Goal: Information Seeking & Learning: Learn about a topic

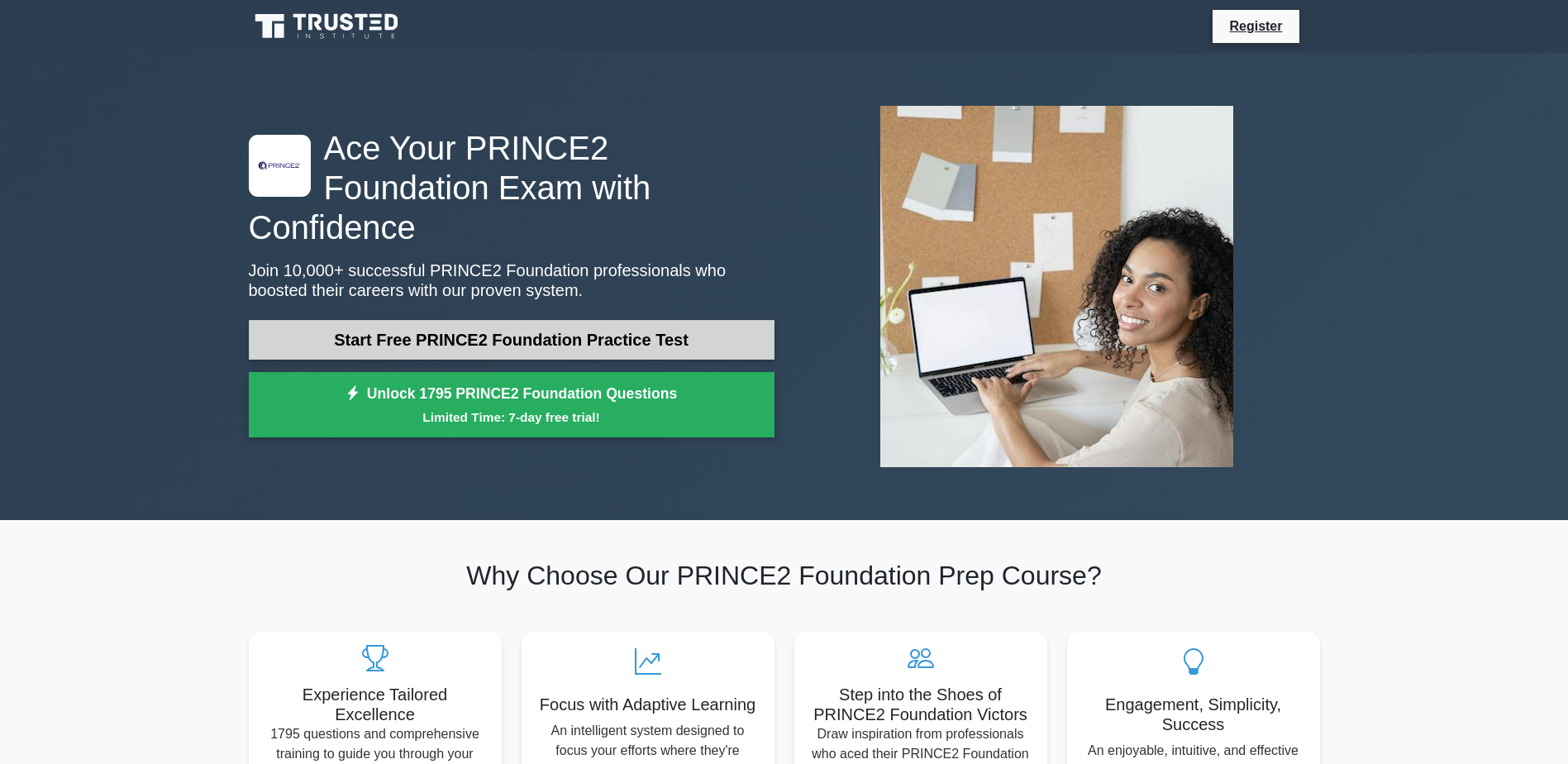
click at [523, 328] on link "Start Free PRINCE2 Foundation Practice Test" at bounding box center [511, 339] width 525 height 40
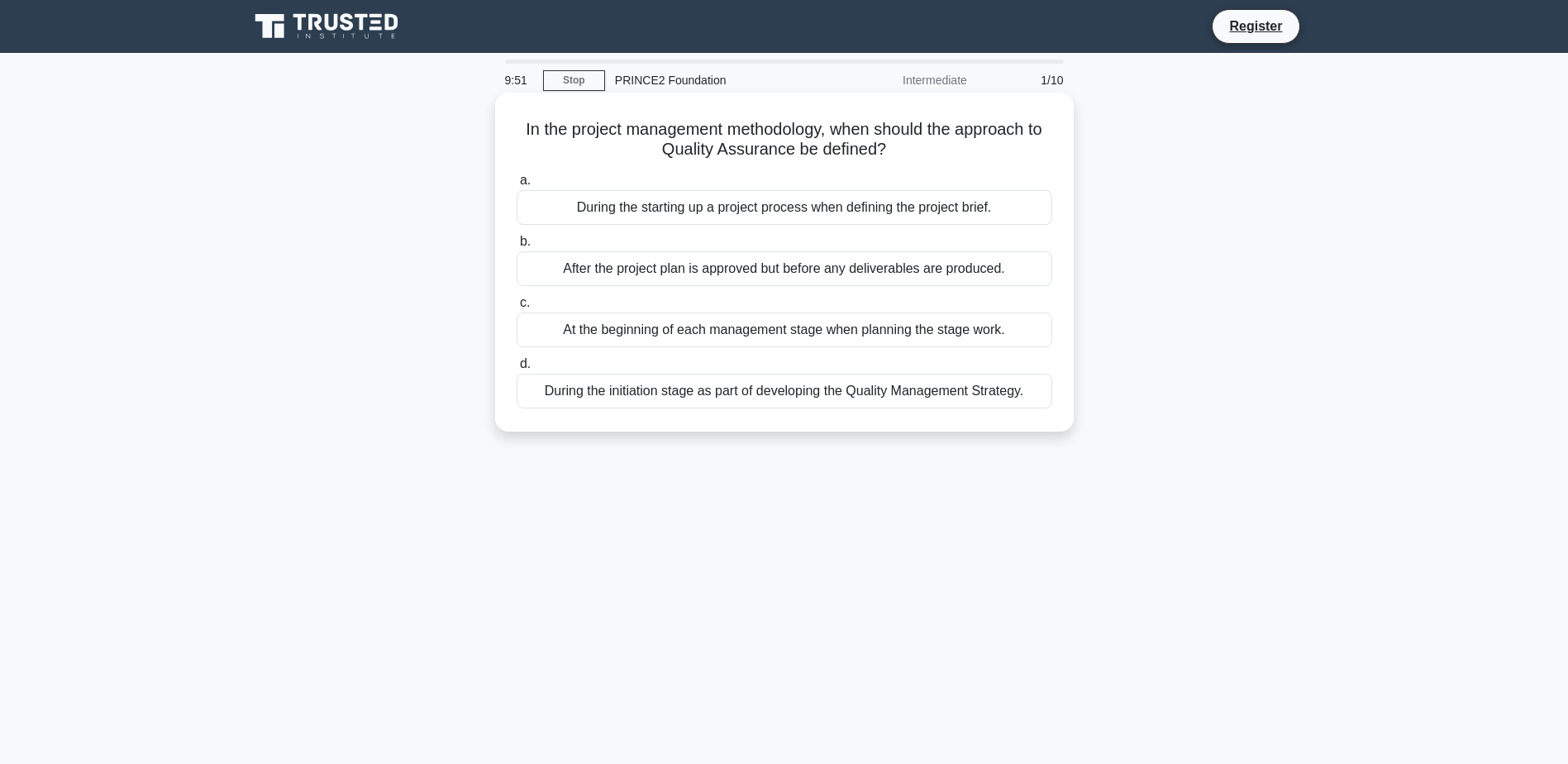
click at [800, 389] on div "During the initiation stage as part of developing the Quality Management Strate…" at bounding box center [784, 391] width 536 height 35
click at [516, 370] on input "d. During the initiation stage as part of developing the Quality Management Str…" at bounding box center [516, 364] width 0 height 11
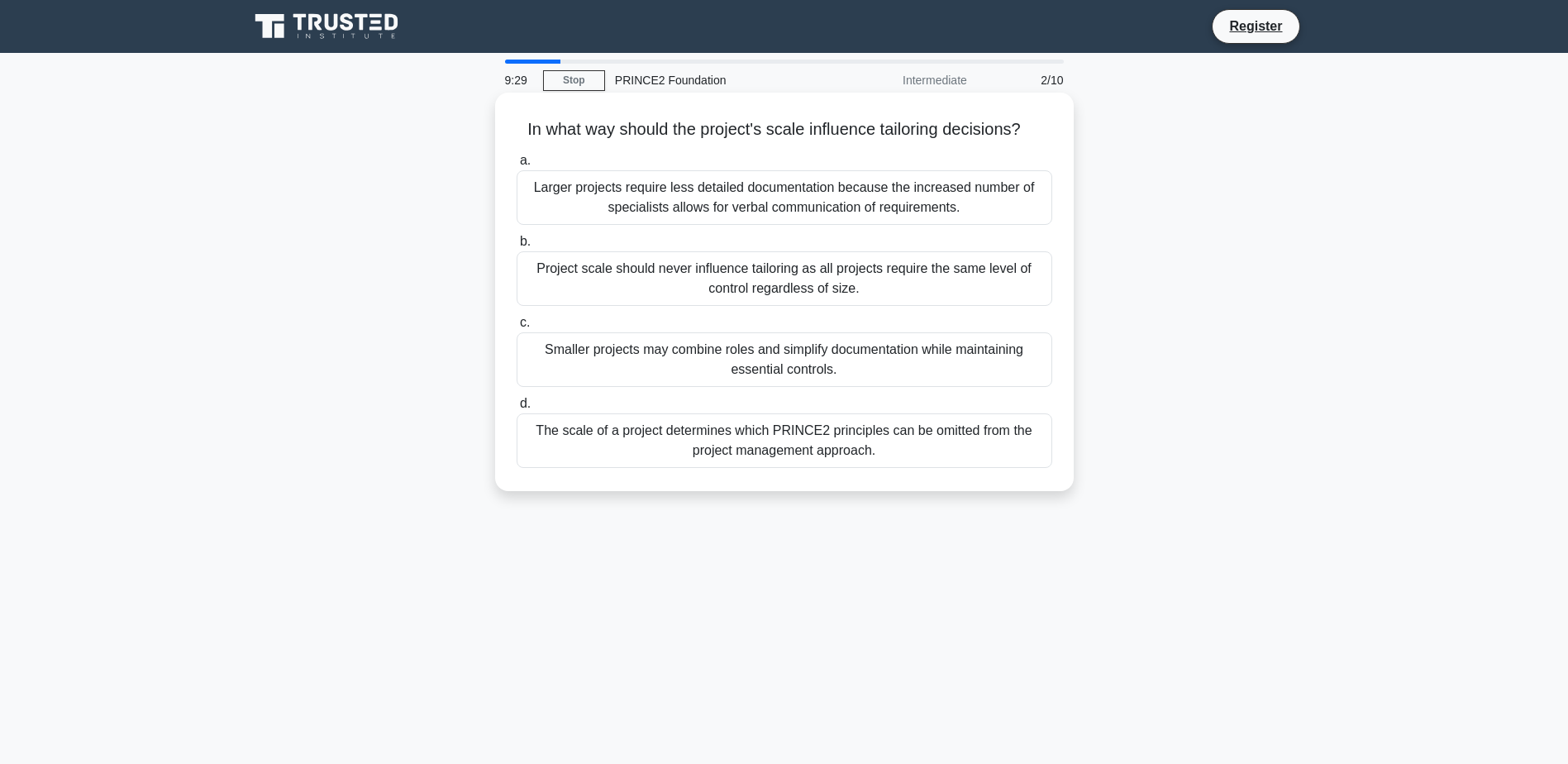
click at [863, 378] on div "Smaller projects may combine roles and simplify documentation while maintaining…" at bounding box center [784, 359] width 536 height 54
click at [516, 329] on input "c. Smaller projects may combine roles and simplify documentation while maintain…" at bounding box center [516, 322] width 0 height 11
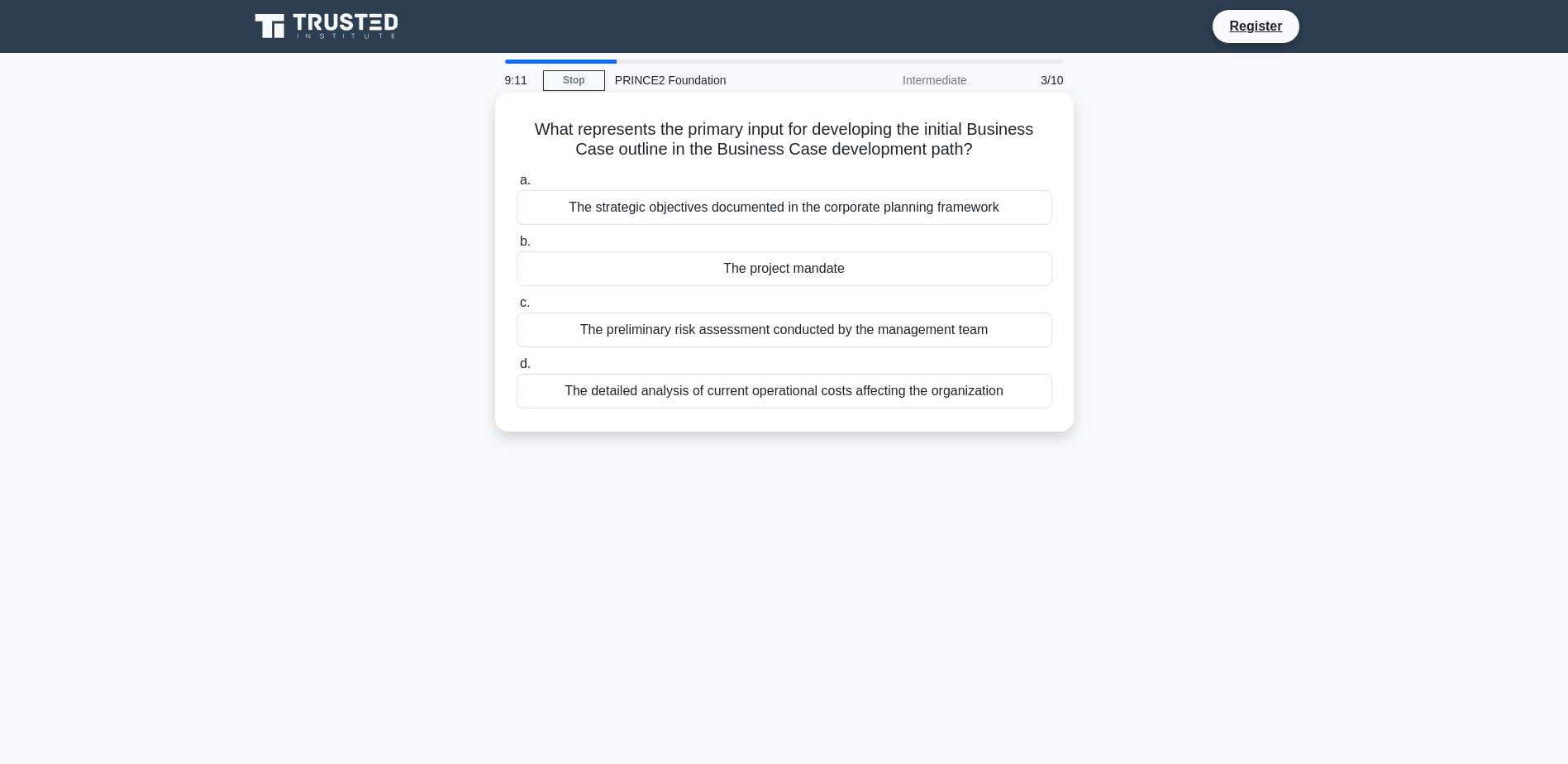
click at [968, 402] on div "The detailed analysis of current operational costs affecting the organization" at bounding box center [784, 391] width 536 height 35
click at [516, 370] on input "d. The detailed analysis of current operational costs affecting the organization" at bounding box center [516, 364] width 0 height 11
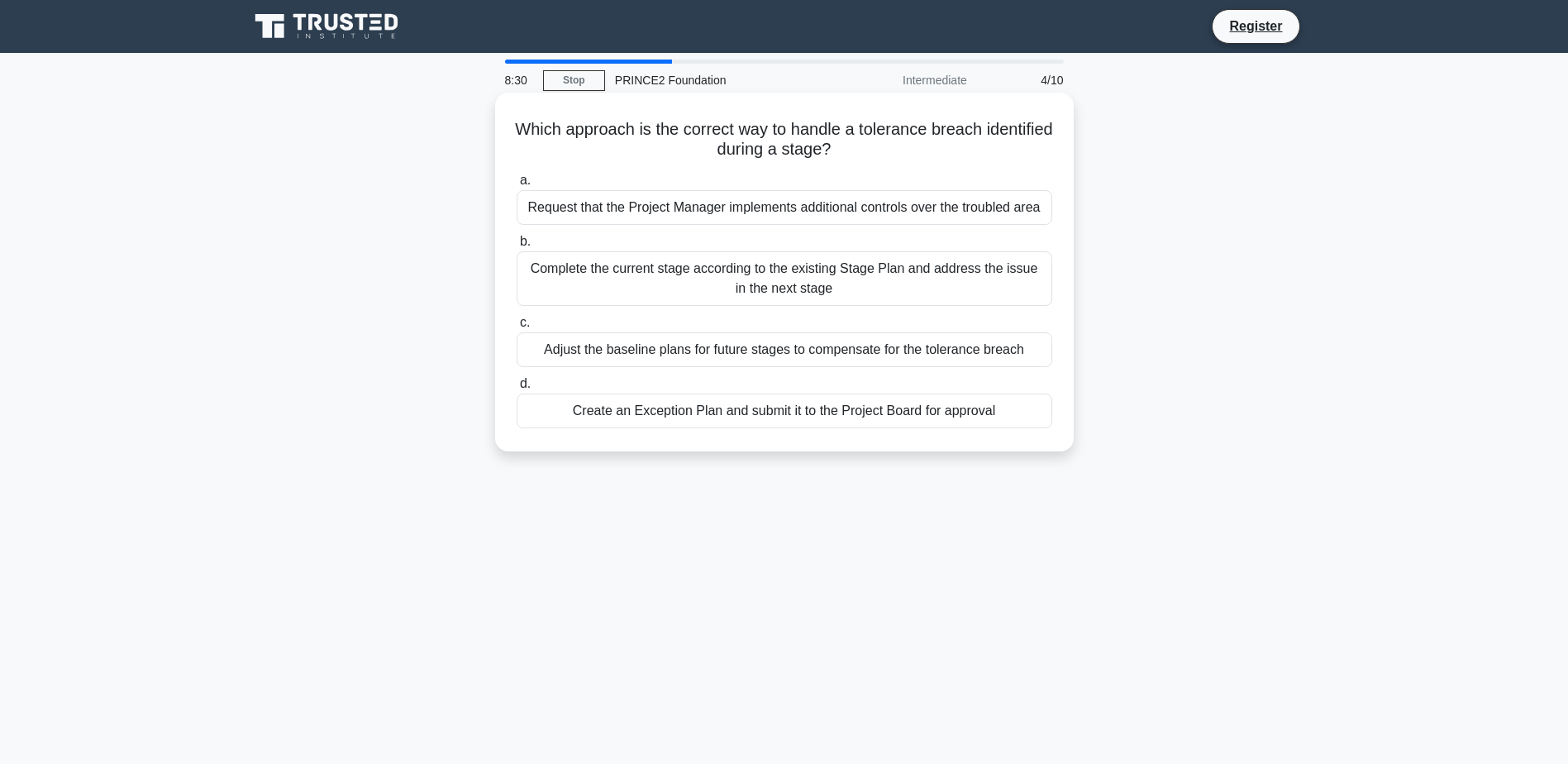
click at [825, 420] on div "Create an Exception Plan and submit it to the Project Board for approval" at bounding box center [784, 410] width 536 height 35
click at [516, 389] on input "d. Create an Exception Plan and submit it to the Project Board for approval" at bounding box center [516, 384] width 0 height 11
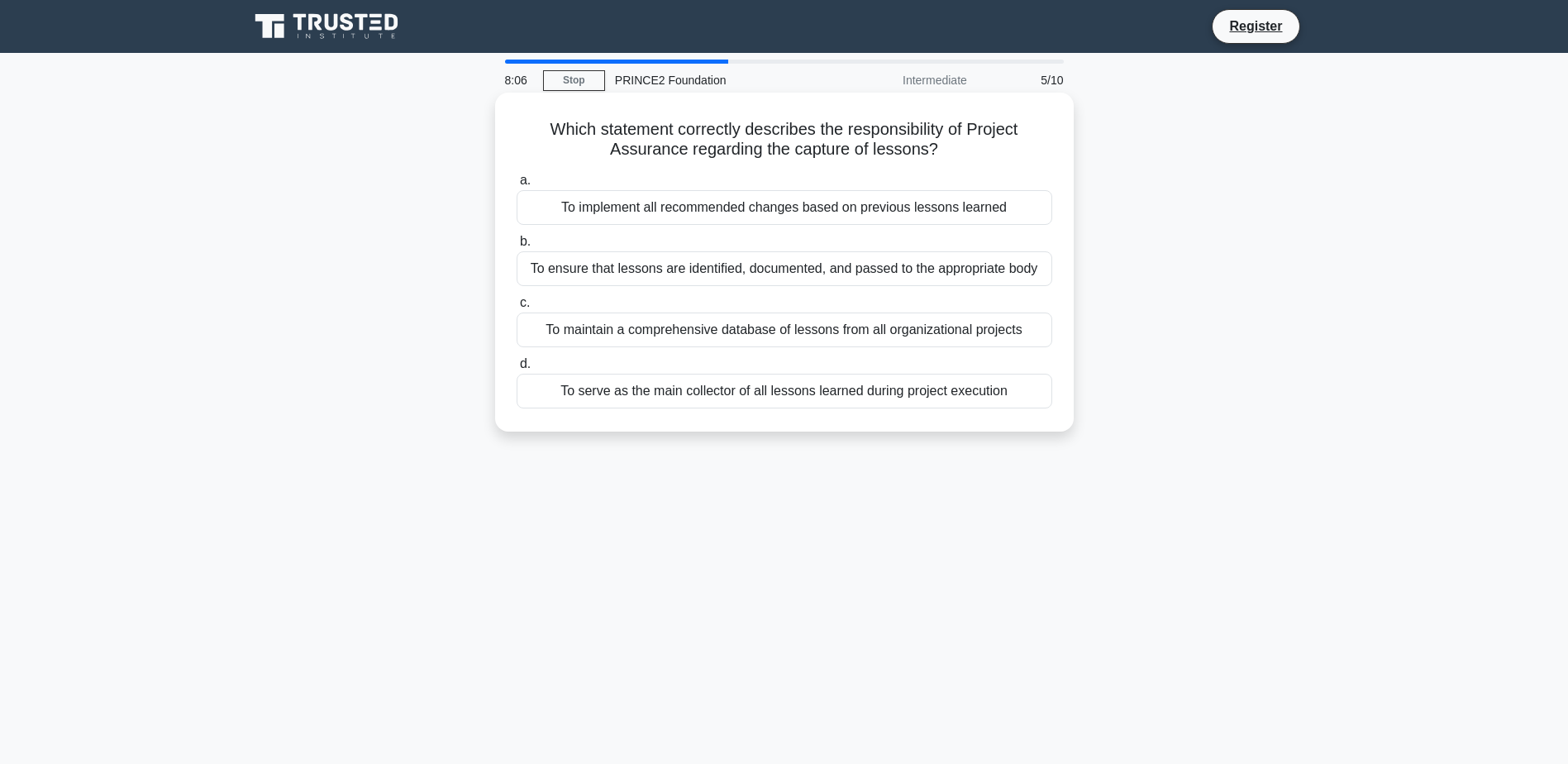
click at [975, 275] on div "To ensure that lessons are identified, documented, and passed to the appropriat…" at bounding box center [784, 268] width 536 height 35
click at [516, 248] on input "b. To ensure that lessons are identified, documented, and passed to the appropr…" at bounding box center [516, 241] width 0 height 11
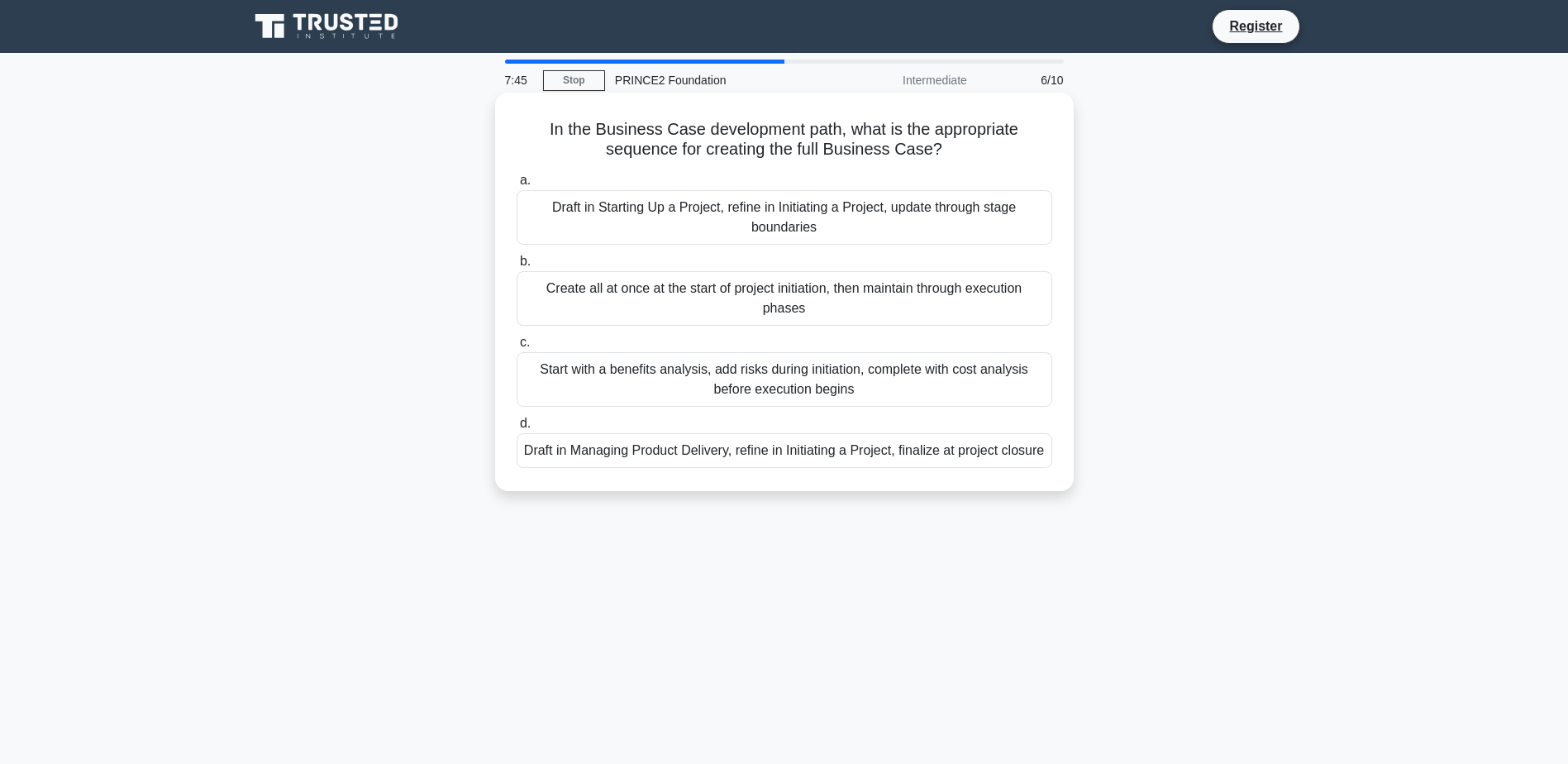
click at [779, 208] on div "Draft in Starting Up a Project, refine in Initiating a Project, update through …" at bounding box center [784, 217] width 536 height 54
click at [516, 186] on input "a. Draft in Starting Up a Project, refine in Initiating a Project, update throu…" at bounding box center [516, 181] width 0 height 11
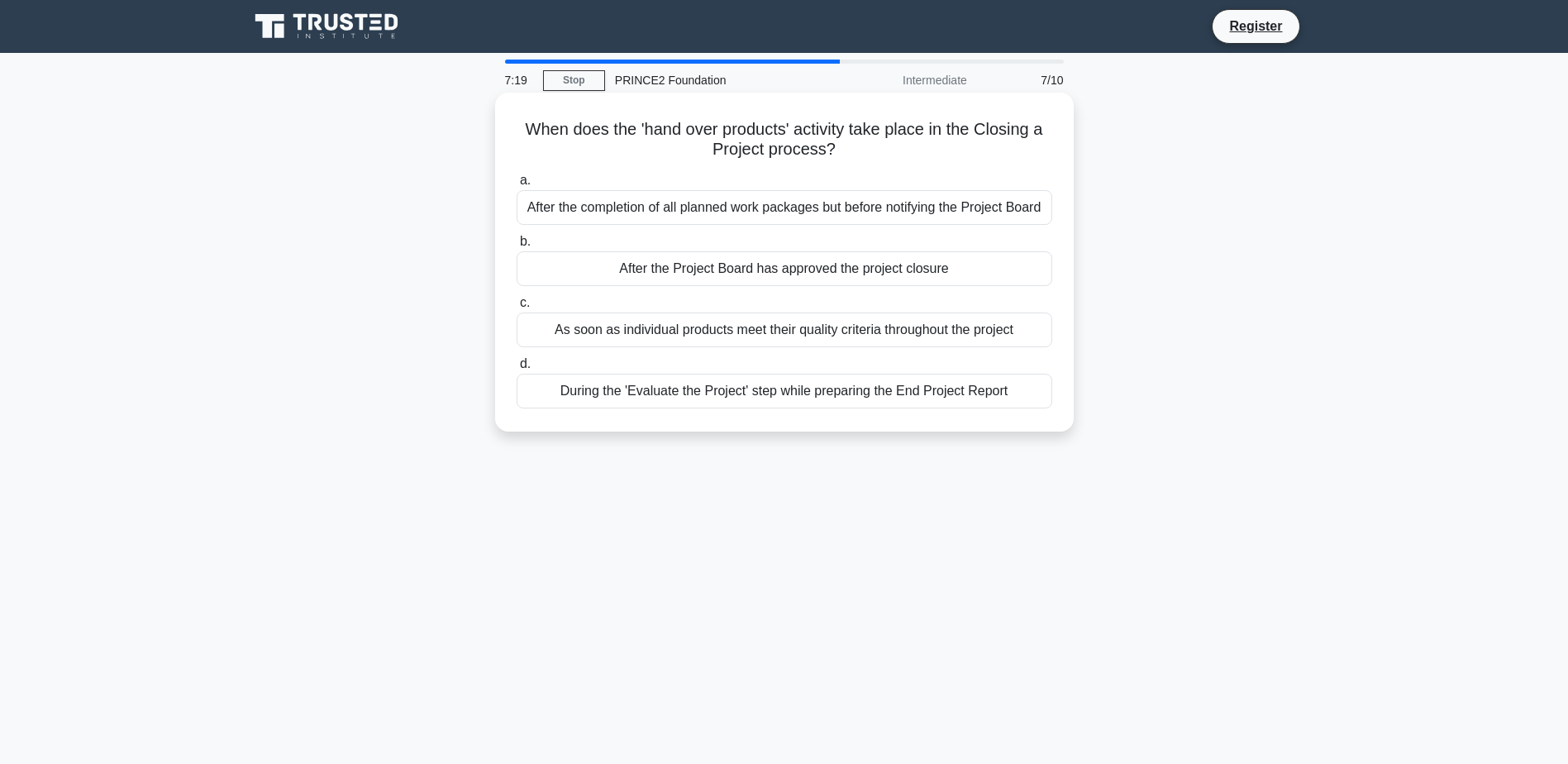
drag, startPoint x: 789, startPoint y: 203, endPoint x: 760, endPoint y: 363, distance: 162.6
click at [760, 363] on div "a. After the completion of all planned work packages but before notifying the P…" at bounding box center [784, 289] width 556 height 245
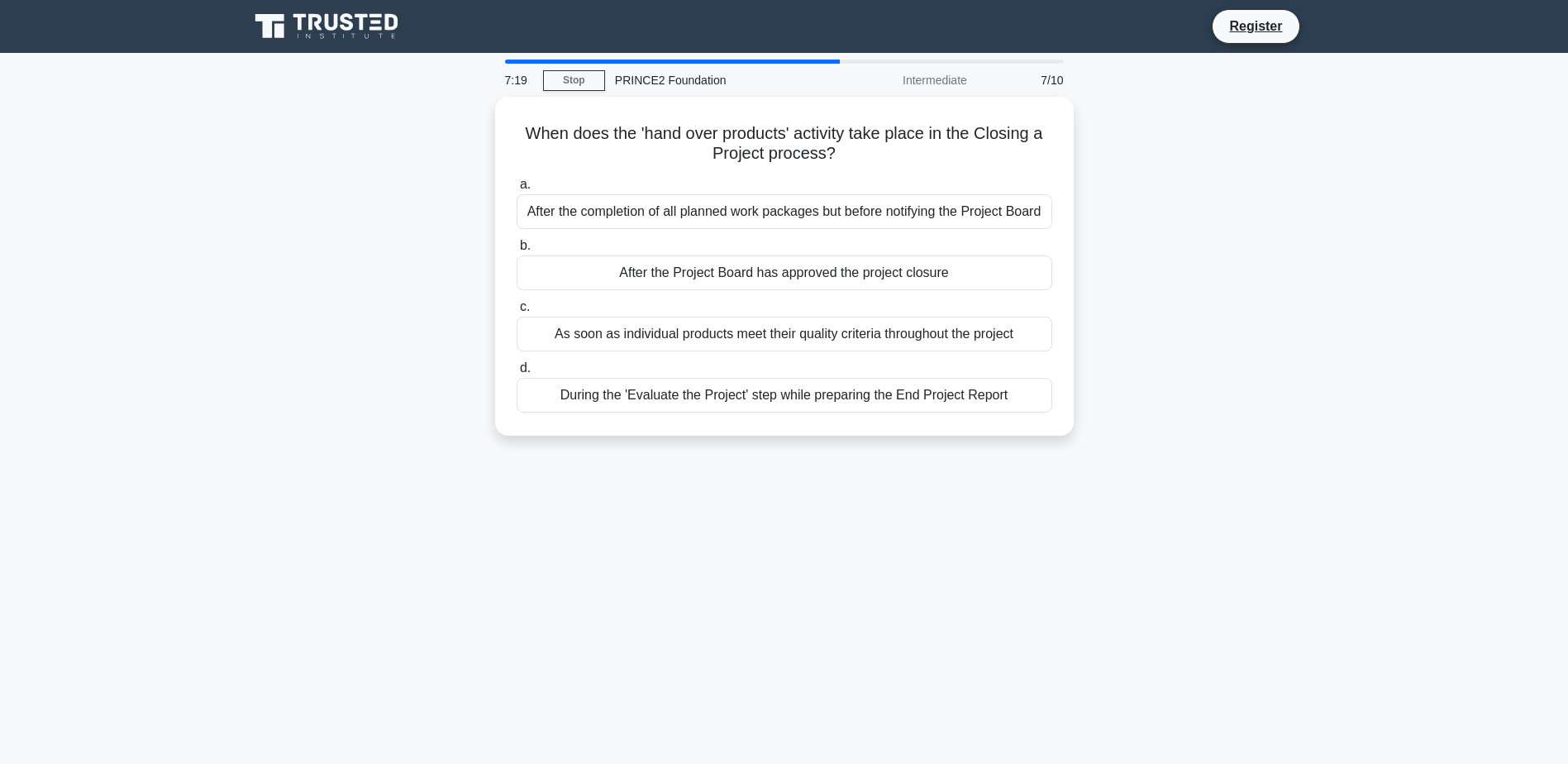
click at [399, 357] on div "When does the 'hand over products' activity take place in the Closing a Project…" at bounding box center [784, 276] width 1091 height 359
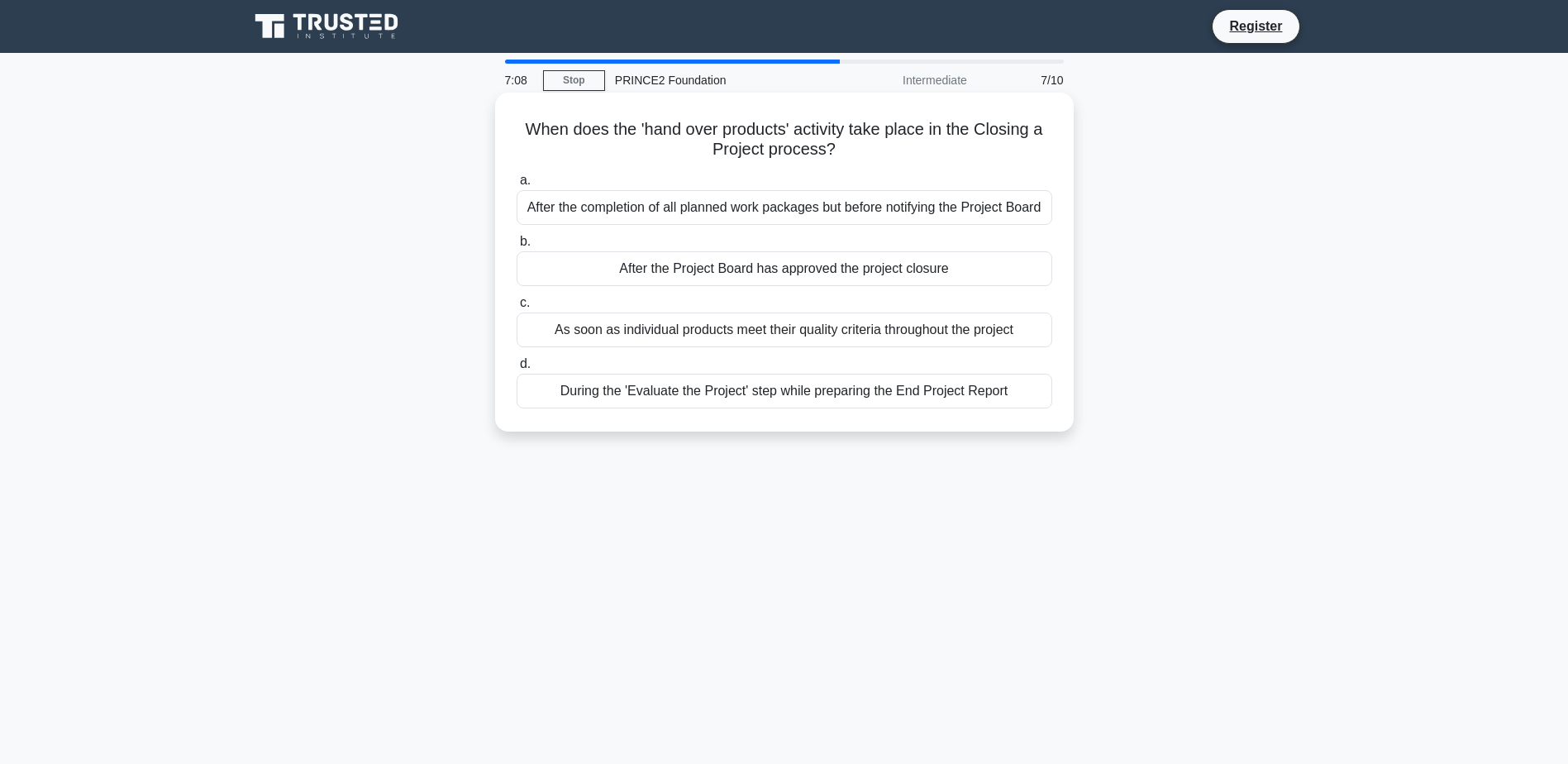
click at [890, 271] on div "After the Project Board has approved the project closure" at bounding box center [784, 268] width 536 height 35
click at [516, 248] on input "b. After the Project Board has approved the project closure" at bounding box center [516, 241] width 0 height 11
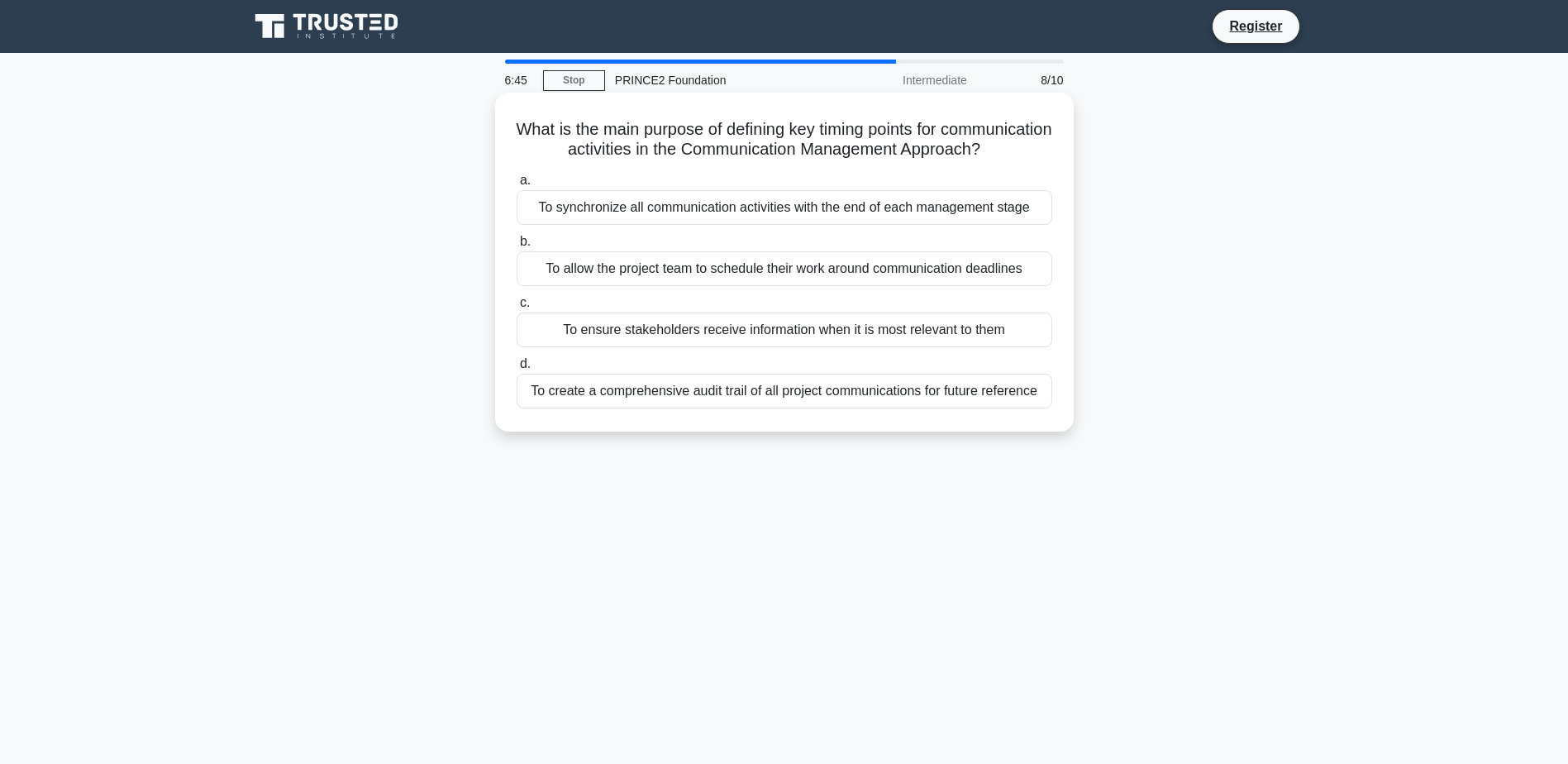
click at [958, 340] on div "To ensure stakeholders receive information when it is most relevant to them" at bounding box center [784, 329] width 536 height 35
click at [516, 308] on input "c. To ensure stakeholders receive information when it is most relevant to them" at bounding box center [516, 303] width 0 height 11
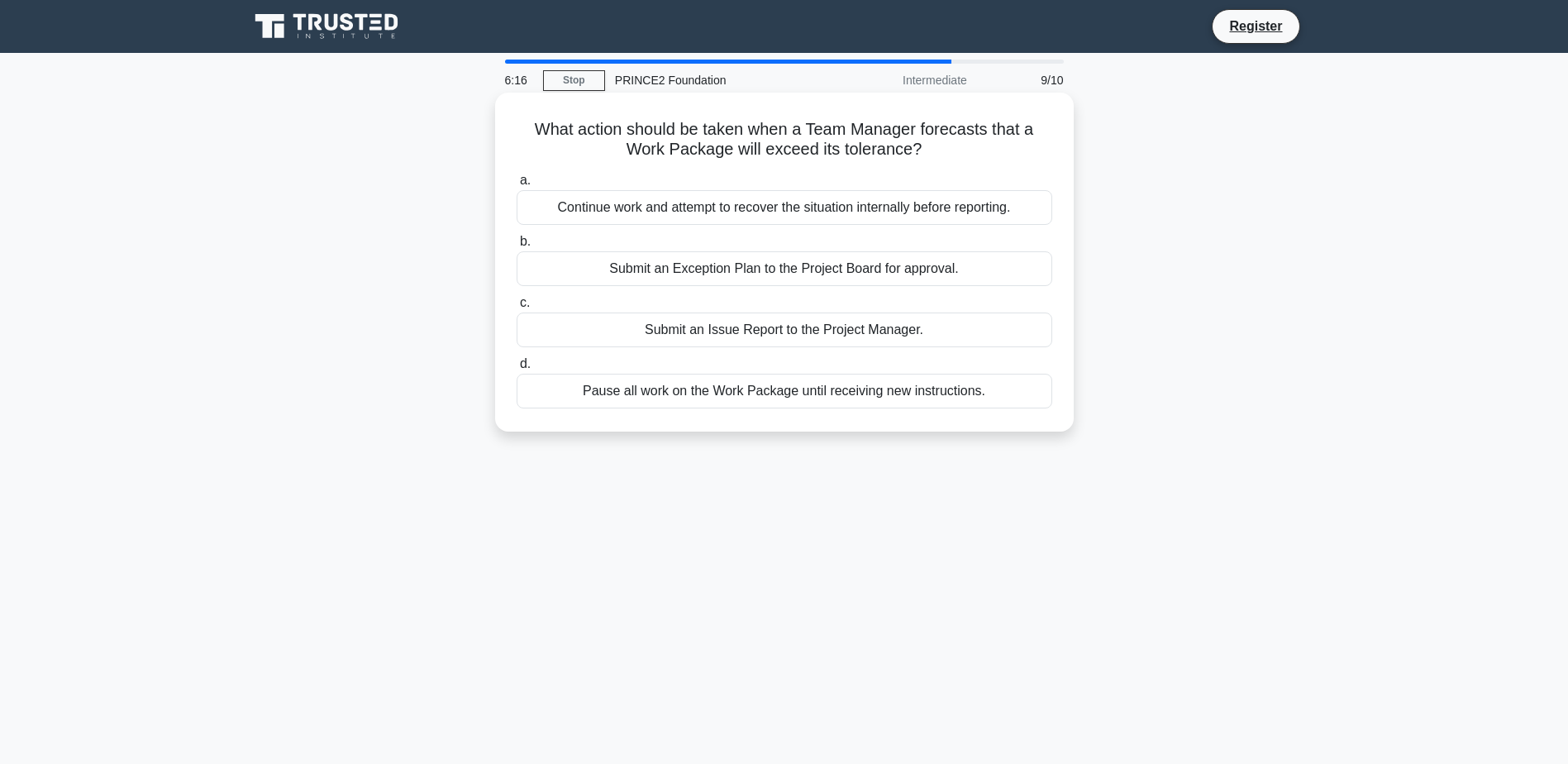
click at [858, 267] on div "Submit an Exception Plan to the Project Board for approval." at bounding box center [784, 268] width 536 height 35
click at [516, 248] on input "b. Submit an Exception Plan to the Project Board for approval." at bounding box center [516, 241] width 0 height 11
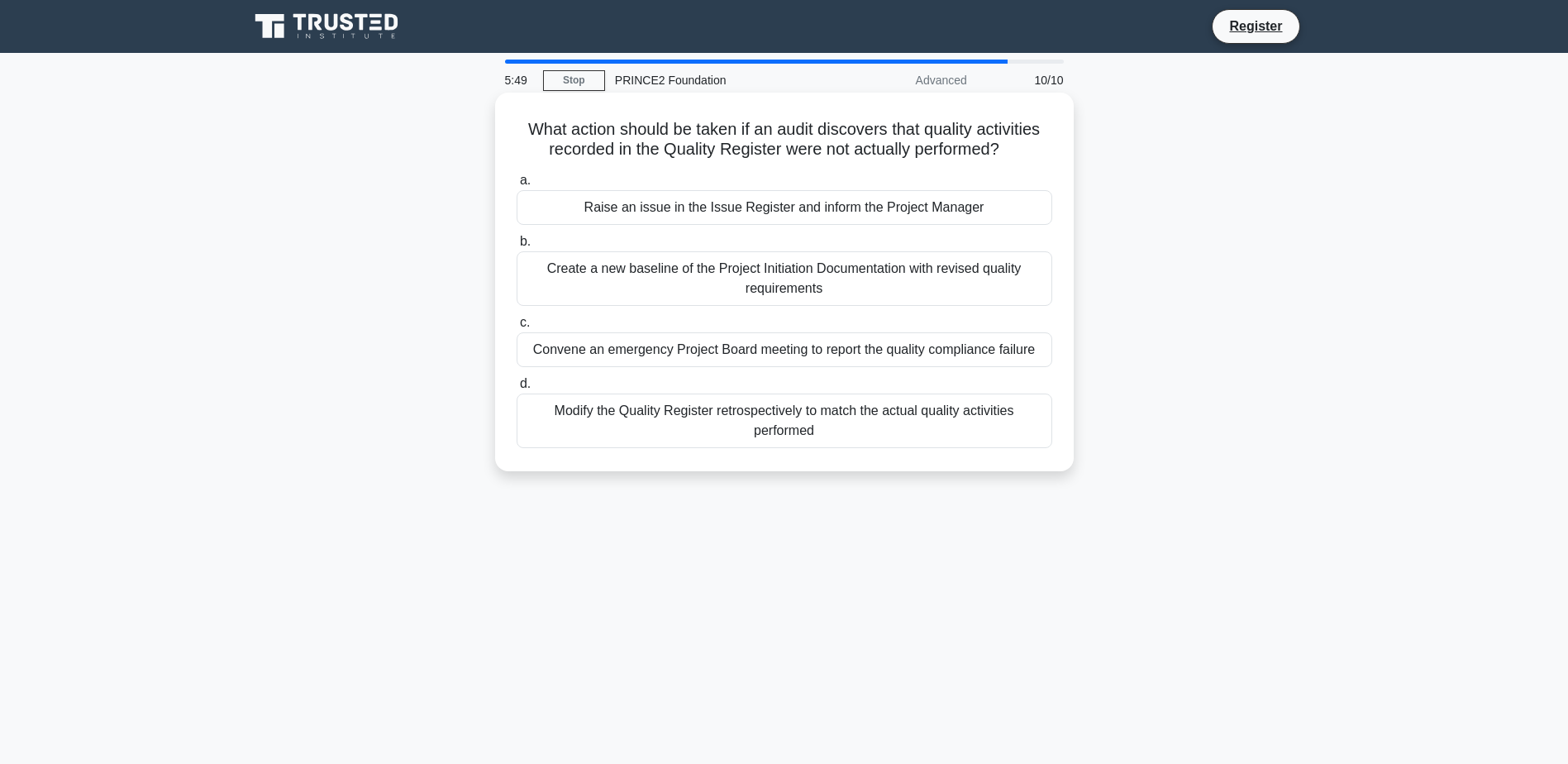
click at [775, 355] on div "Convene an emergency Project Board meeting to report the quality compliance fai…" at bounding box center [784, 349] width 536 height 35
click at [516, 329] on input "c. Convene an emergency Project Board meeting to report the quality compliance …" at bounding box center [516, 322] width 0 height 11
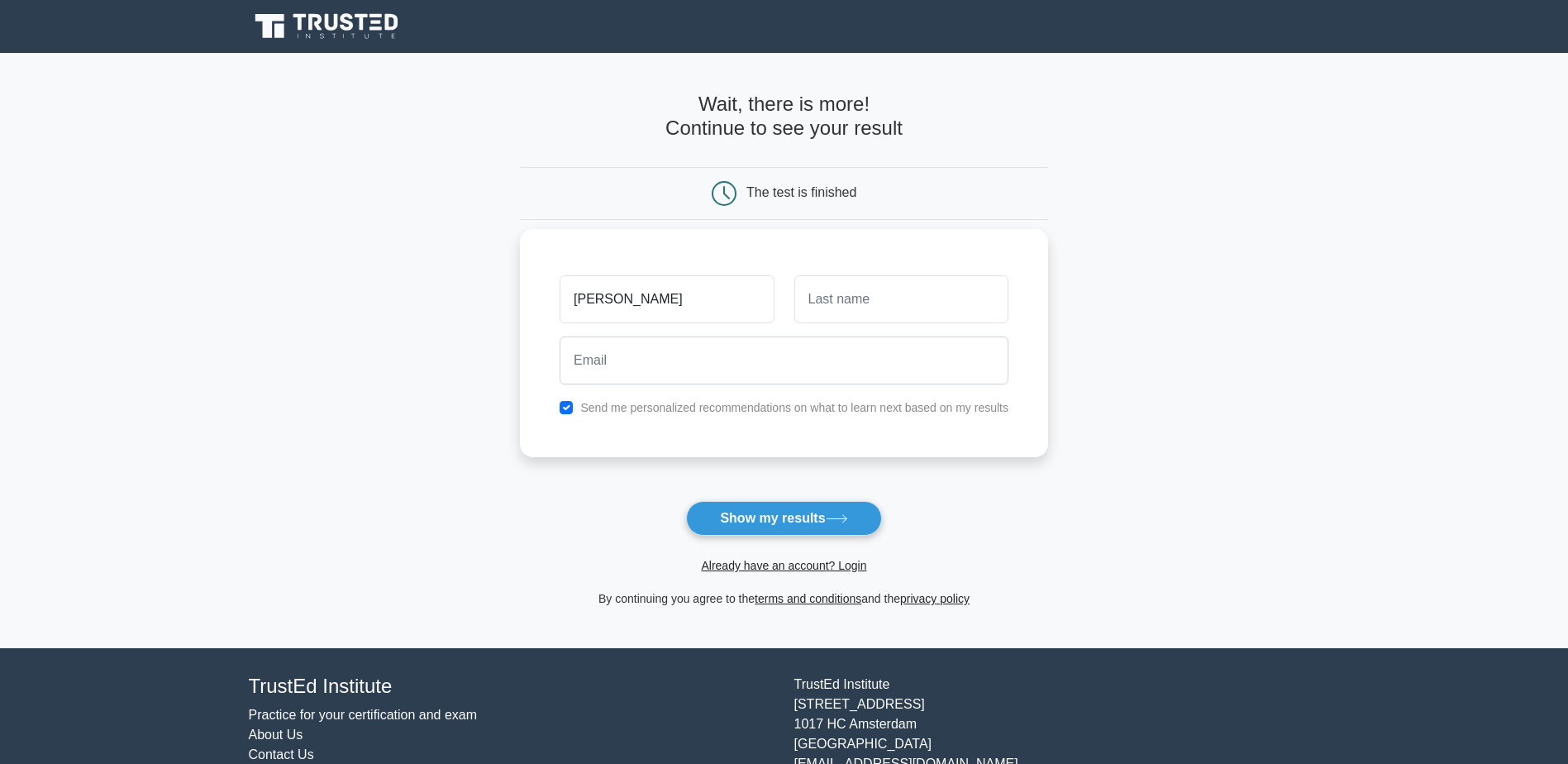
type input "[PERSON_NAME]"
type input "Fdez"
click at [766, 363] on input "email" at bounding box center [784, 361] width 449 height 48
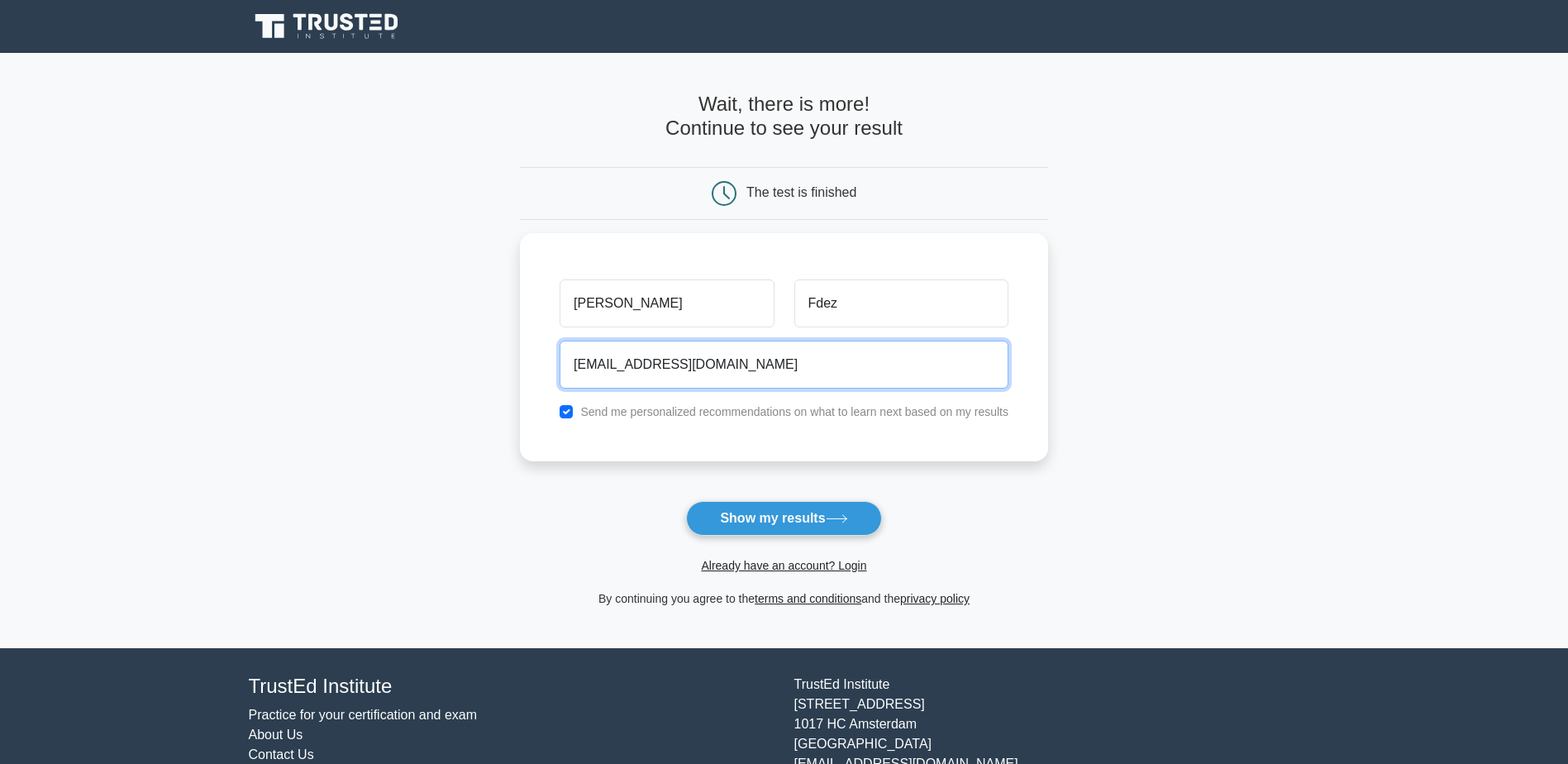
type input "lmfdezgarcia3@gmail.com"
click at [463, 506] on main "Wait, there is more! Continue to see your result The test is finished Luz Fdez" at bounding box center [784, 350] width 1568 height 595
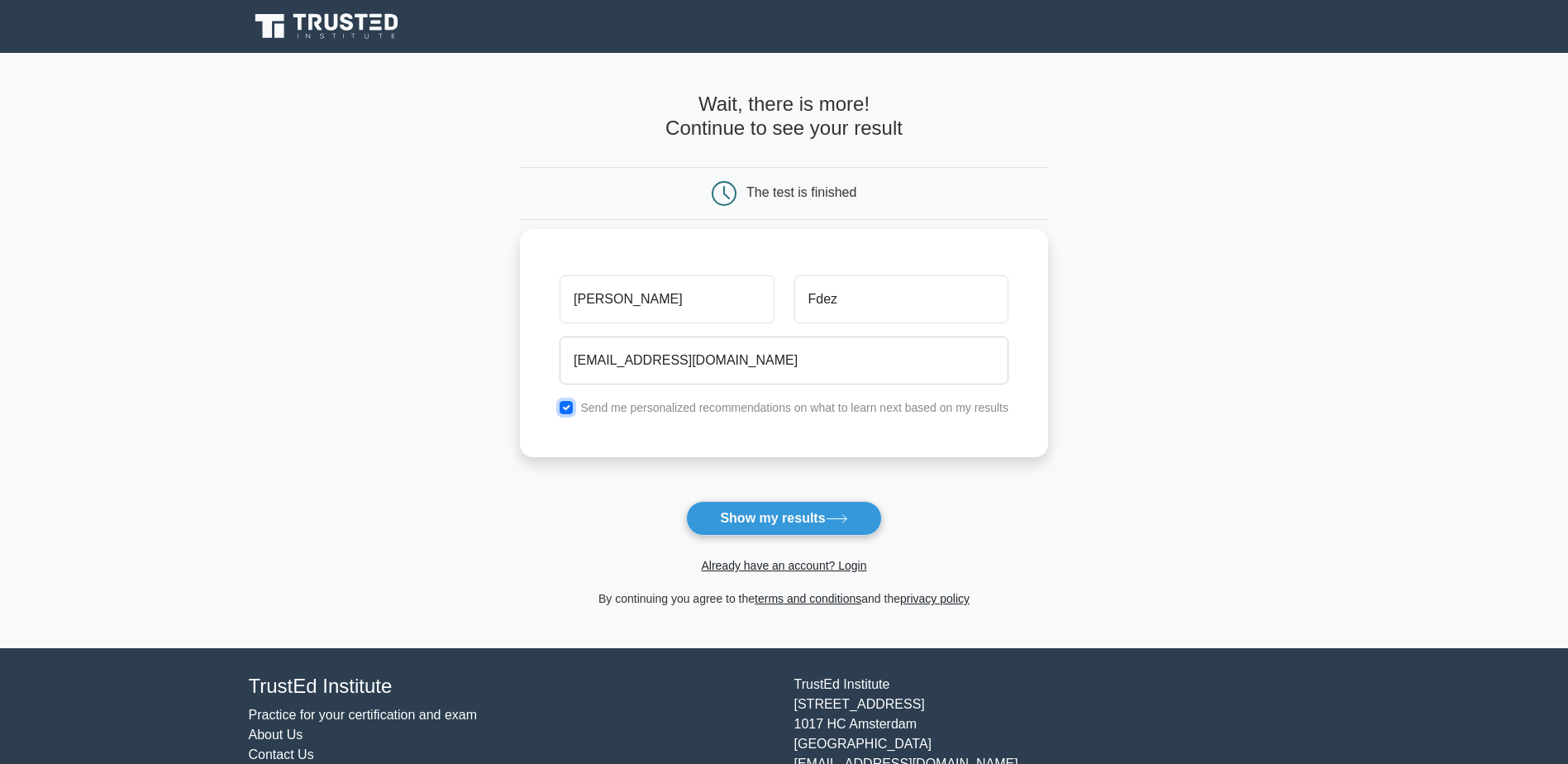
click at [570, 402] on input "checkbox" at bounding box center [565, 407] width 13 height 13
checkbox input "false"
click at [789, 516] on button "Show my results" at bounding box center [783, 518] width 195 height 35
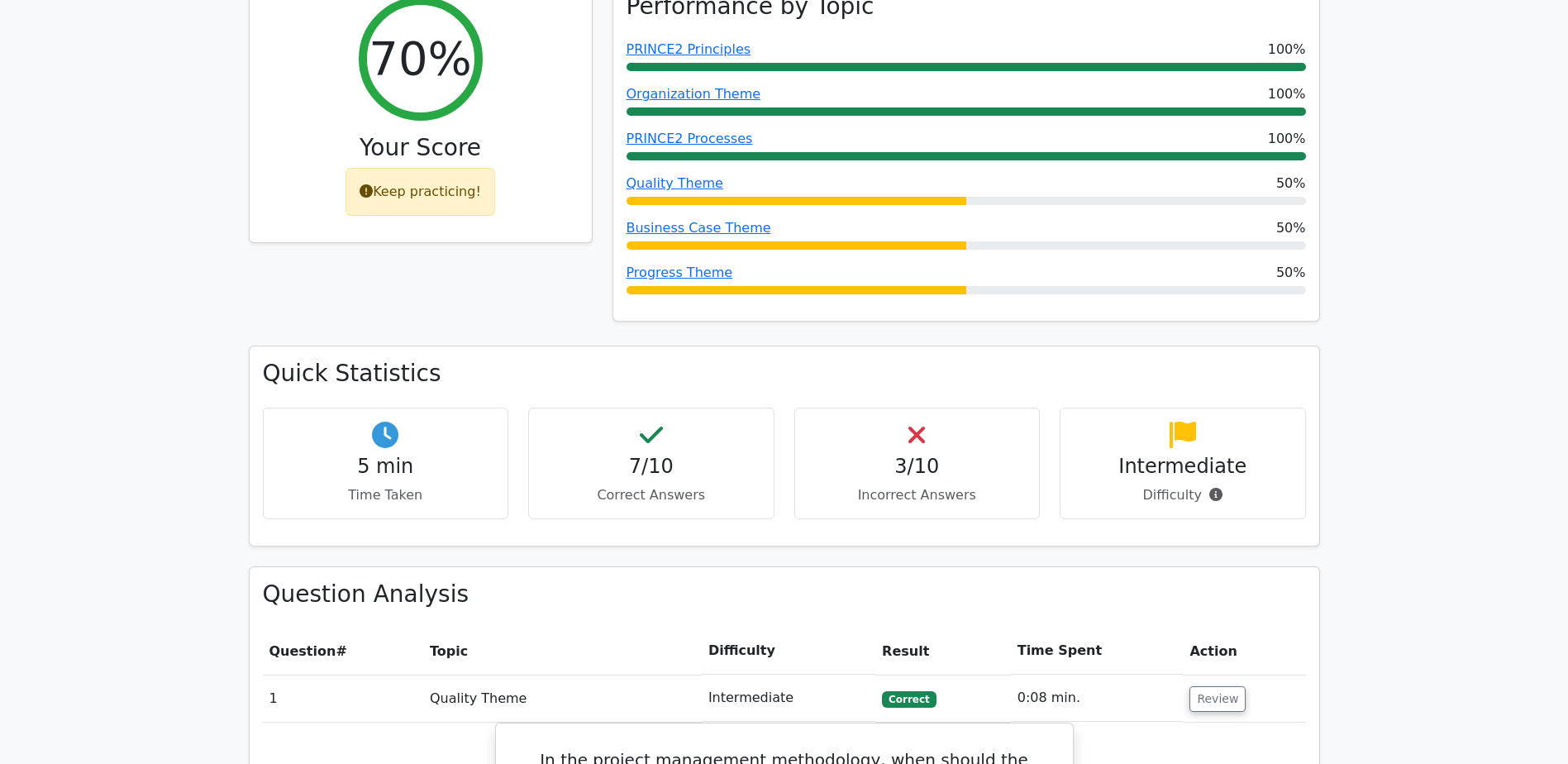
scroll to position [744, 0]
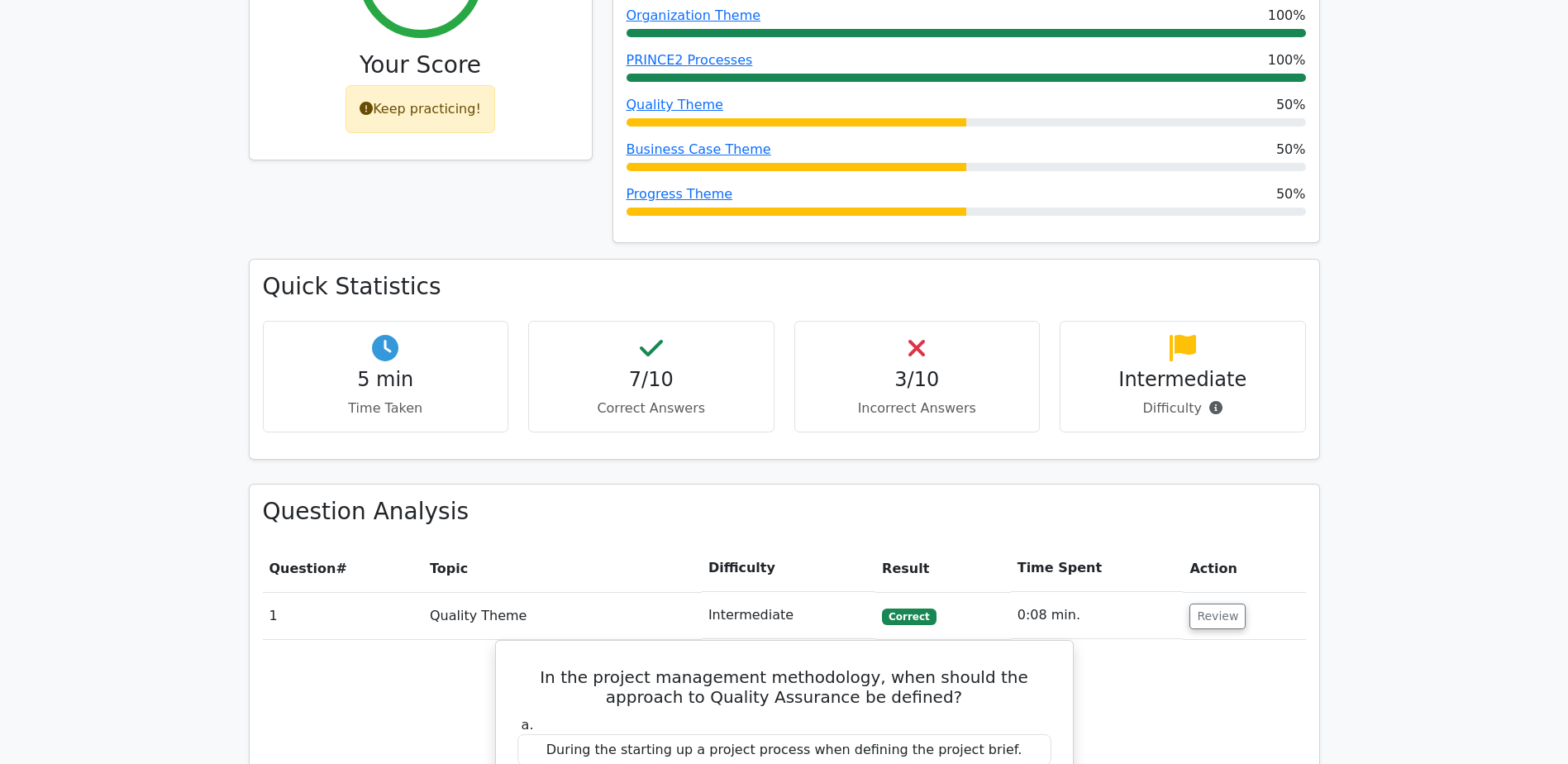
click at [916, 398] on p "Incorrect Answers" at bounding box center [917, 408] width 218 height 20
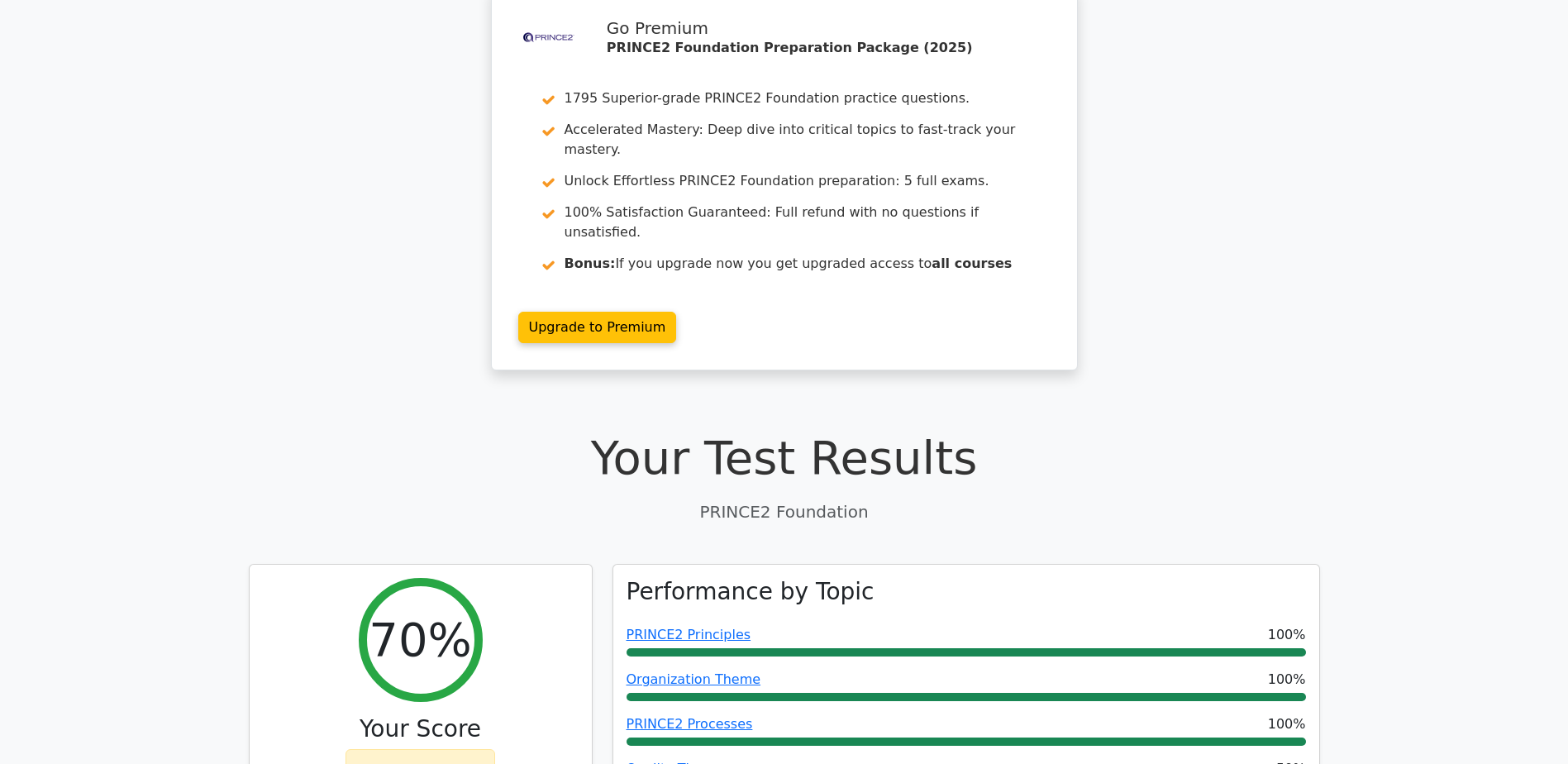
scroll to position [0, 0]
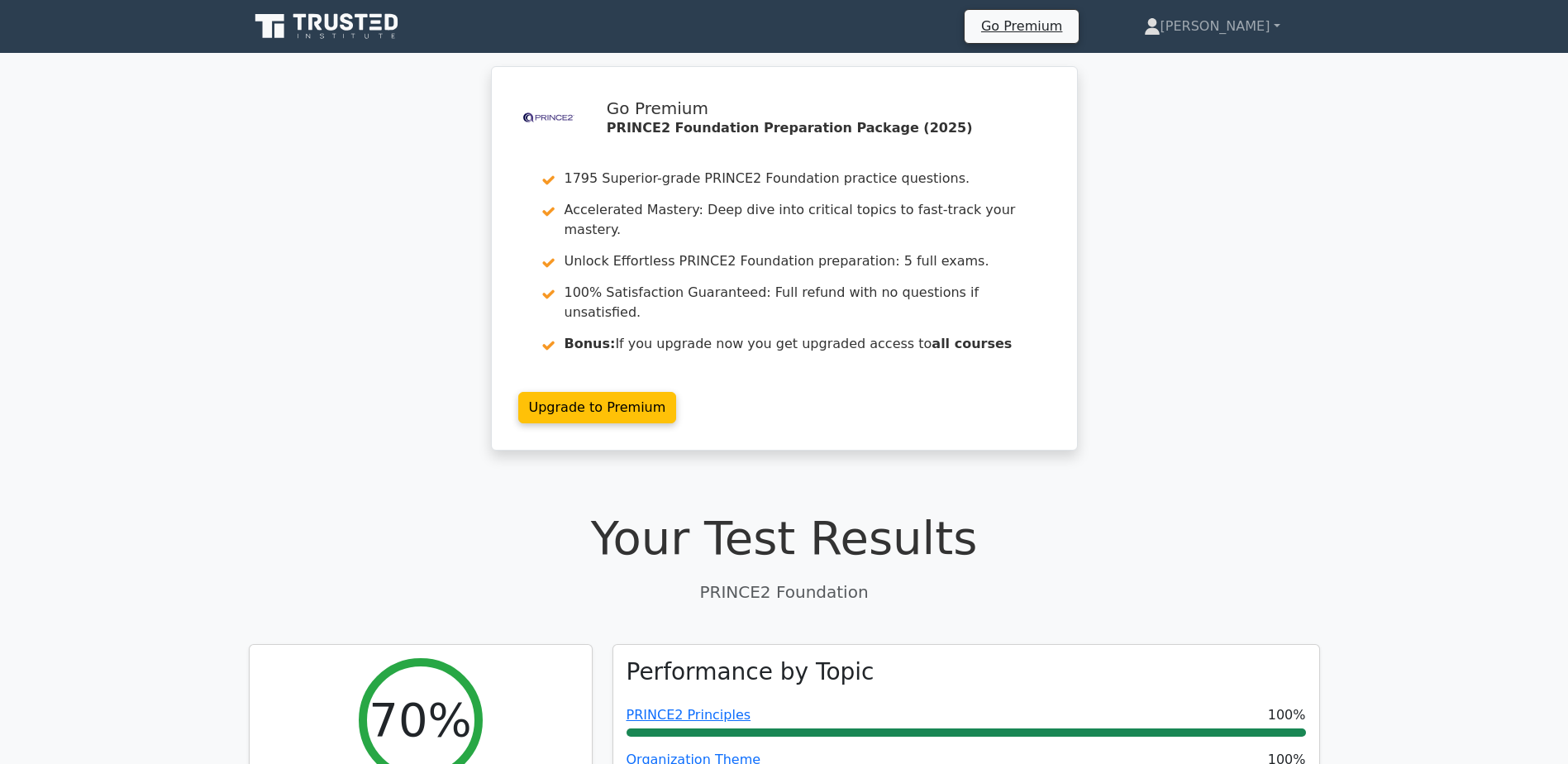
click at [330, 28] on icon at bounding box center [331, 22] width 13 height 17
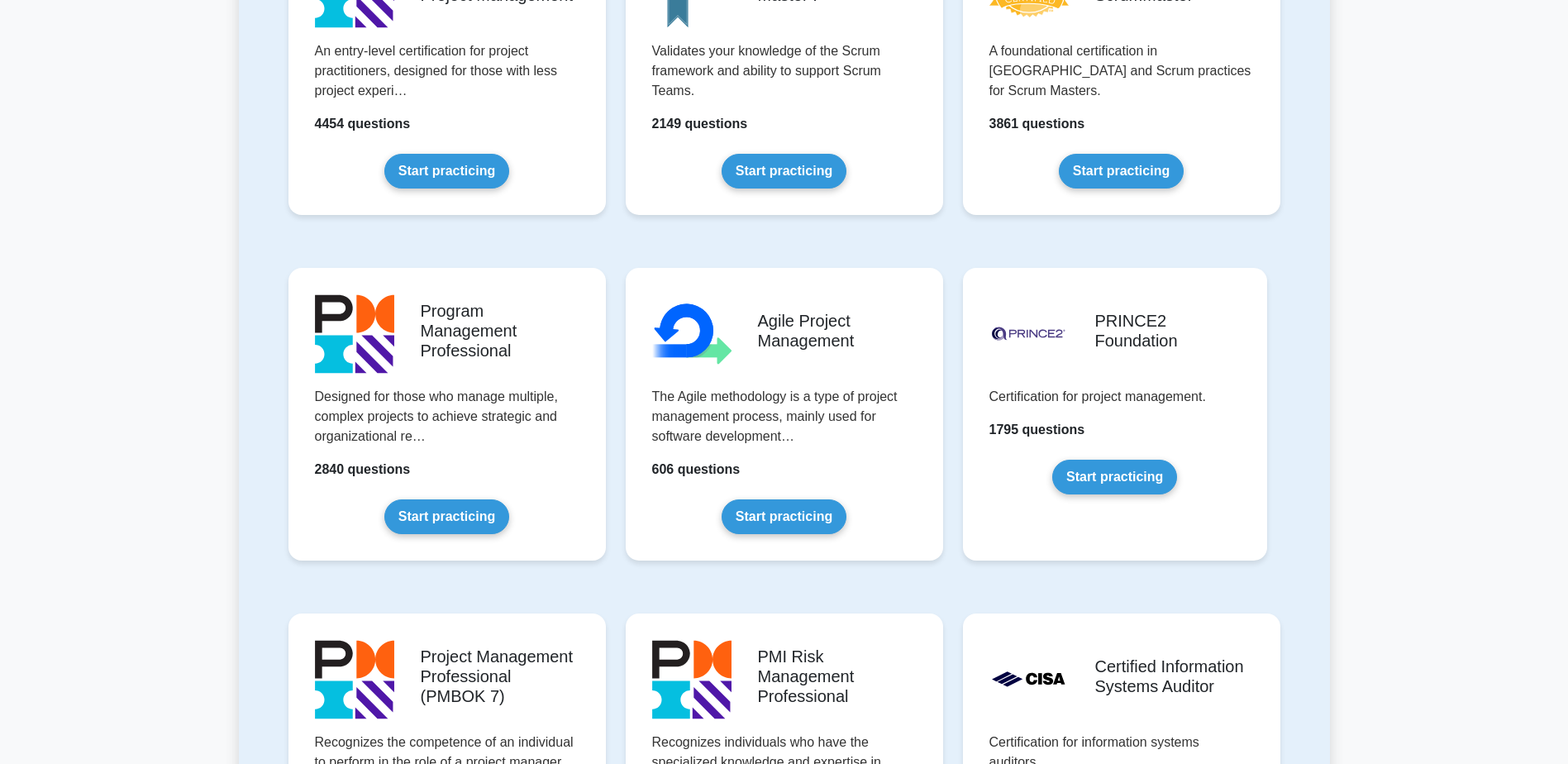
scroll to position [909, 0]
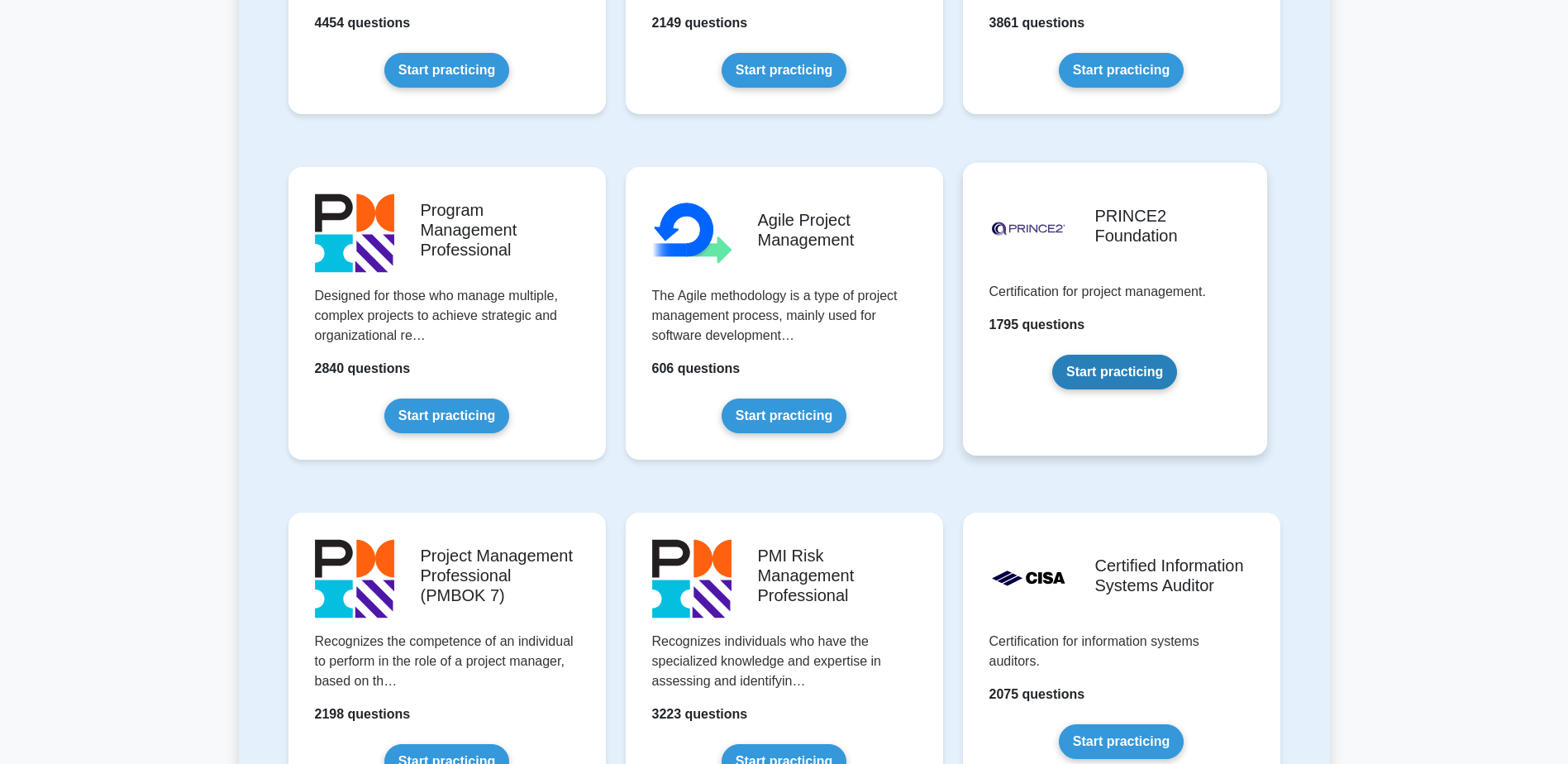
click at [1145, 389] on link "Start practicing" at bounding box center [1115, 371] width 125 height 35
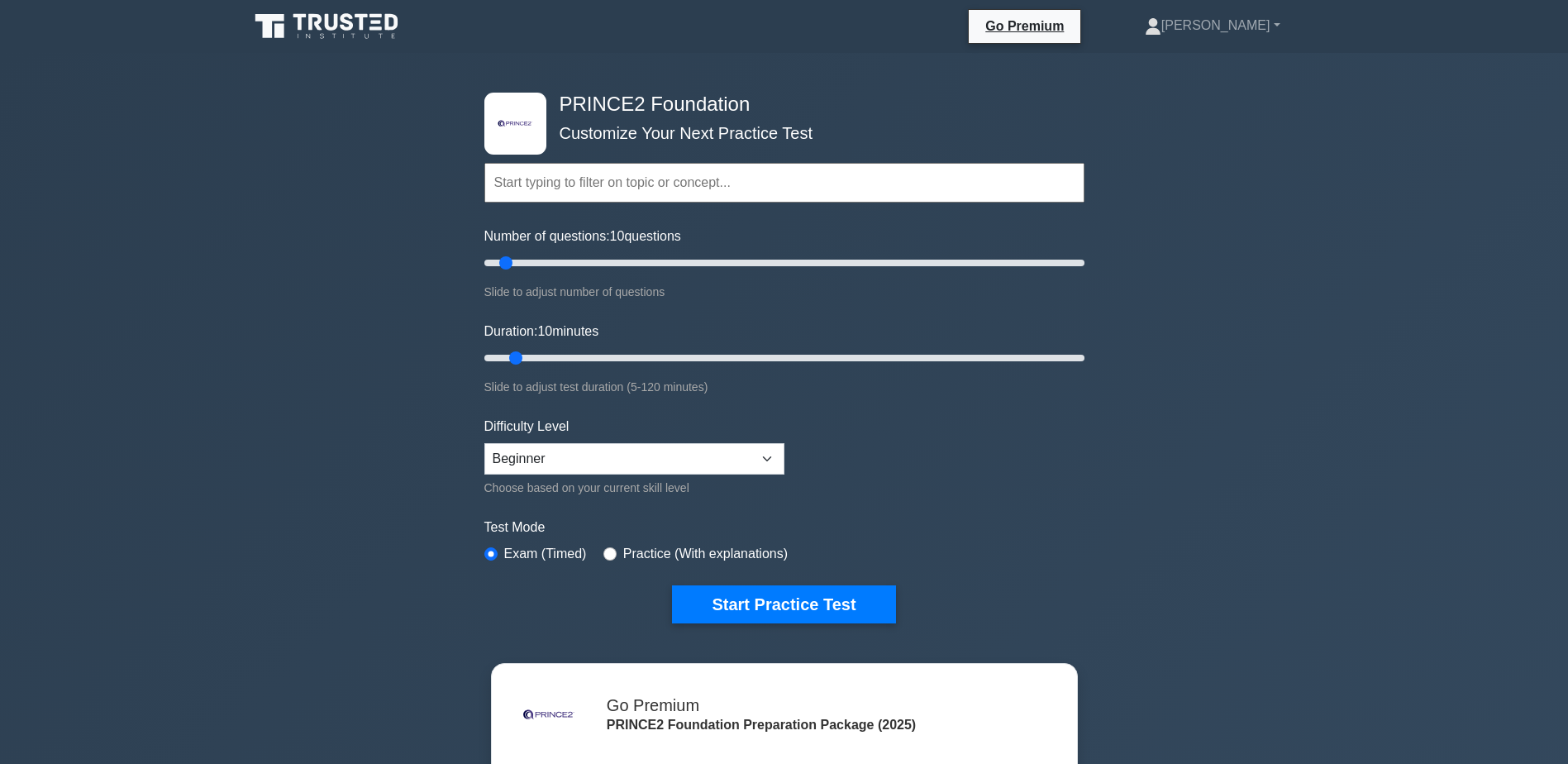
click at [688, 192] on input "text" at bounding box center [784, 183] width 600 height 40
click at [505, 259] on input "Number of questions: 10 questions" at bounding box center [784, 263] width 600 height 20
click at [609, 484] on div "Choose based on your current skill level" at bounding box center [634, 488] width 300 height 20
